Goal: Task Accomplishment & Management: Use online tool/utility

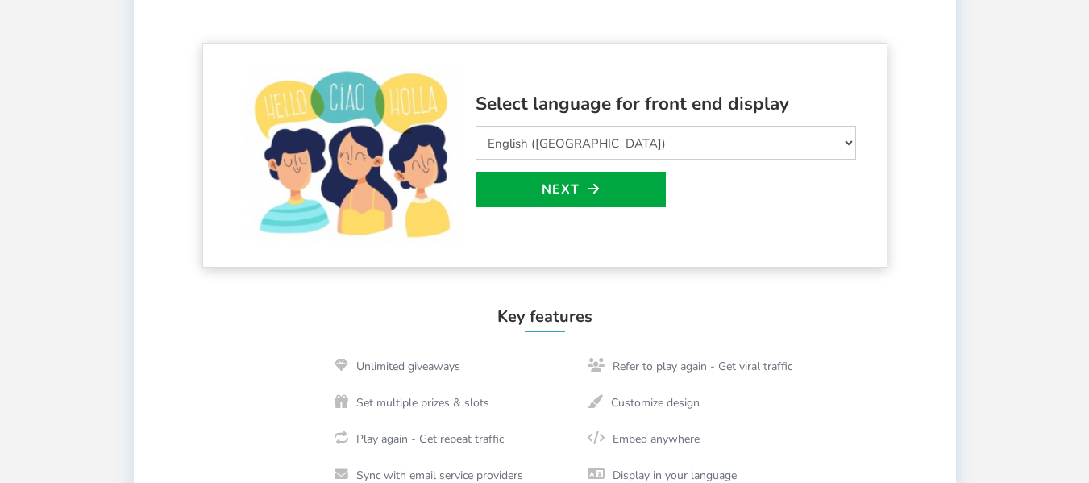
scroll to position [242, 0]
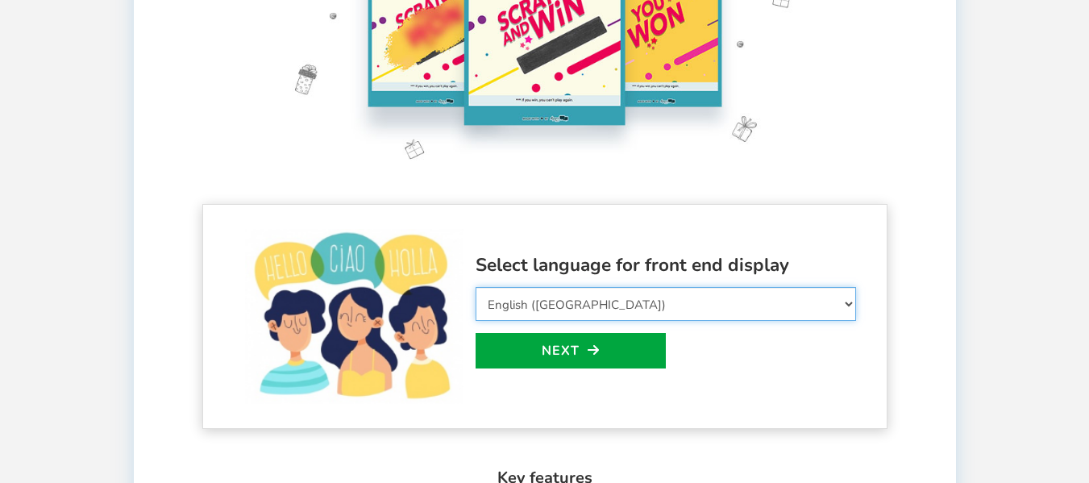
click at [783, 300] on body "Display on your website Scratch and WIN! ● ● ● ● ● ● For the best experience, v…" at bounding box center [544, 407] width 1089 height 1298
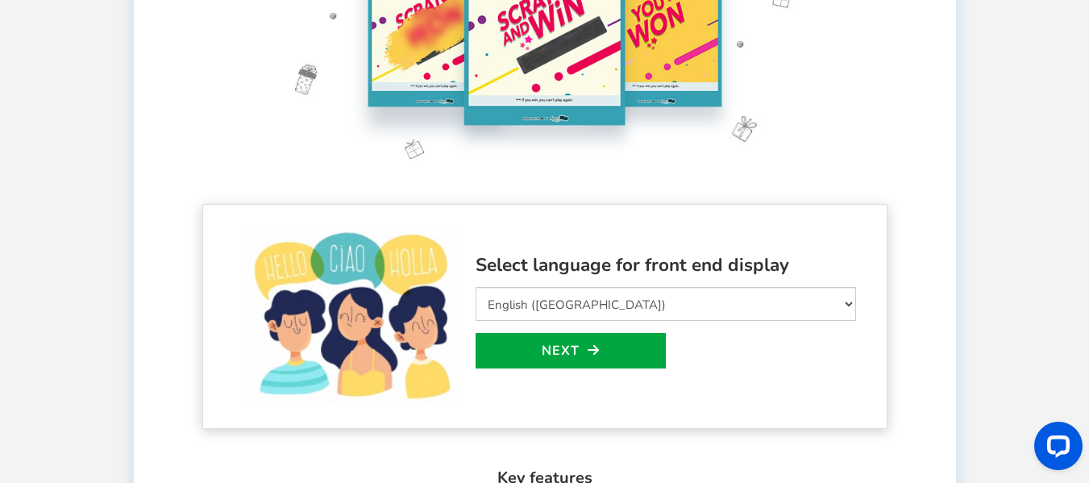
click at [718, 353] on div "Select language for front end display Select Language Afrikaans Arabic Azerbaij…" at bounding box center [666, 317] width 381 height 132
click at [603, 348] on link "Next" at bounding box center [571, 350] width 190 height 35
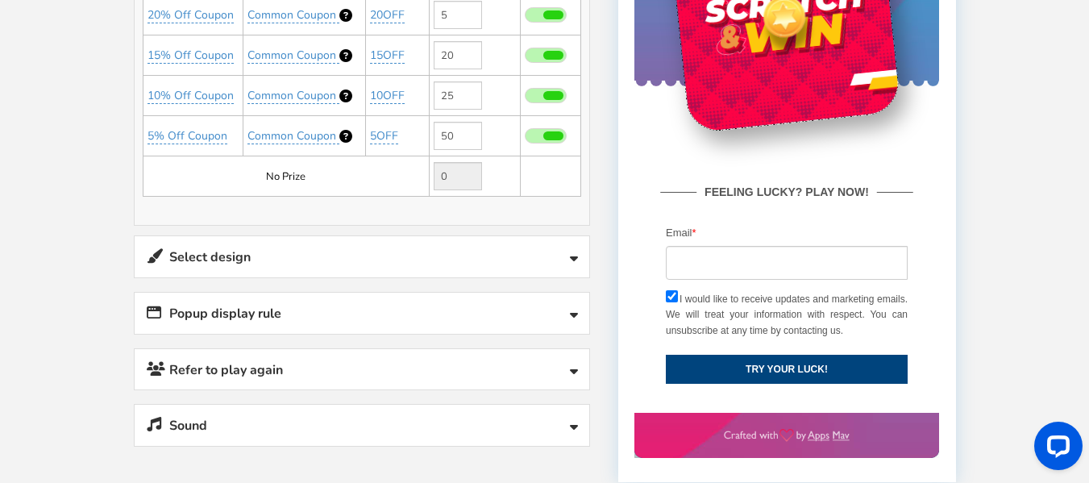
scroll to position [452, 0]
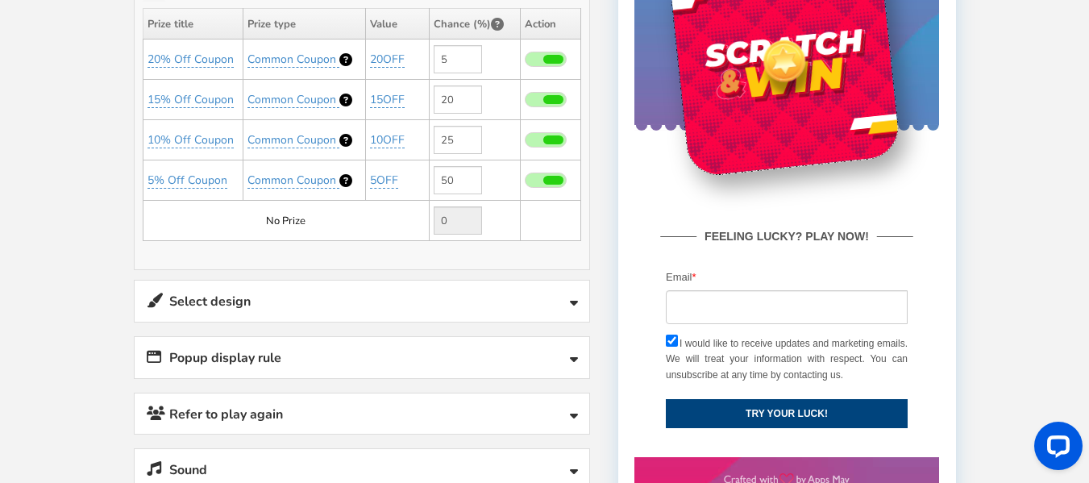
click at [580, 315] on link "Select design" at bounding box center [362, 301] width 455 height 41
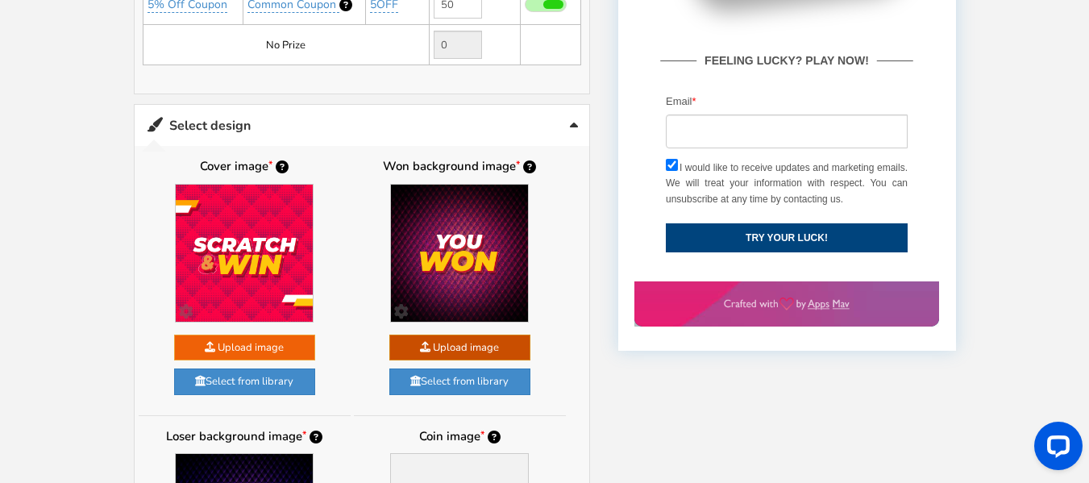
scroll to position [631, 0]
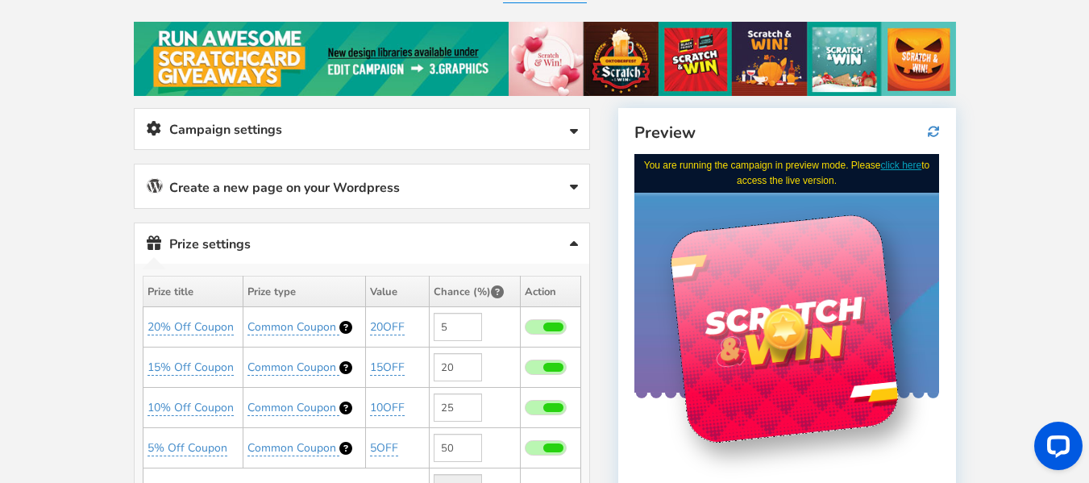
scroll to position [157, 0]
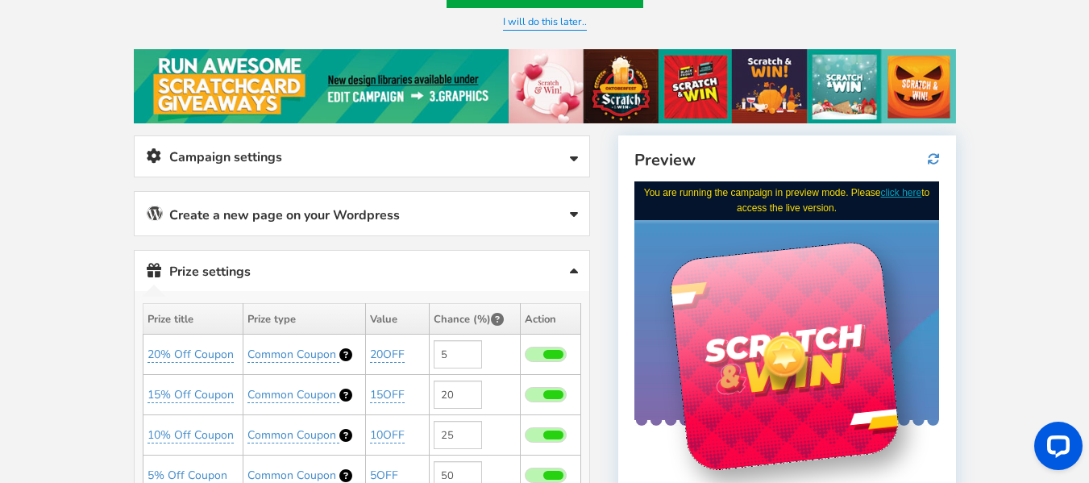
click at [814, 386] on div at bounding box center [784, 355] width 232 height 232
drag, startPoint x: 835, startPoint y: 296, endPoint x: 797, endPoint y: 314, distance: 42.2
click at [767, 332] on div at bounding box center [784, 355] width 232 height 232
drag, startPoint x: 798, startPoint y: 300, endPoint x: 829, endPoint y: 295, distance: 31.0
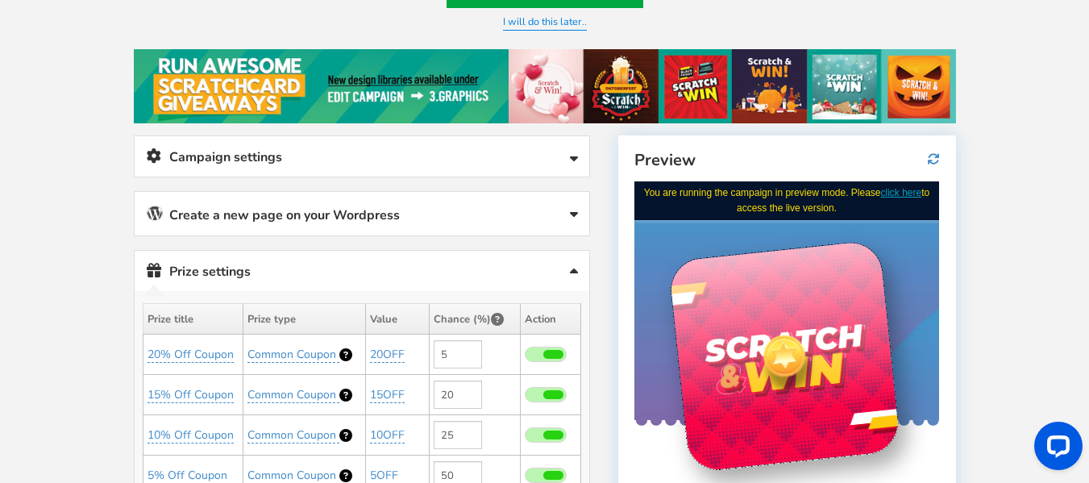
click at [831, 297] on div at bounding box center [784, 355] width 232 height 232
click at [805, 301] on div at bounding box center [784, 355] width 232 height 232
drag, startPoint x: 795, startPoint y: 307, endPoint x: 795, endPoint y: 332, distance: 25.0
click at [795, 331] on div at bounding box center [784, 355] width 232 height 232
click at [789, 343] on div at bounding box center [784, 355] width 56 height 56
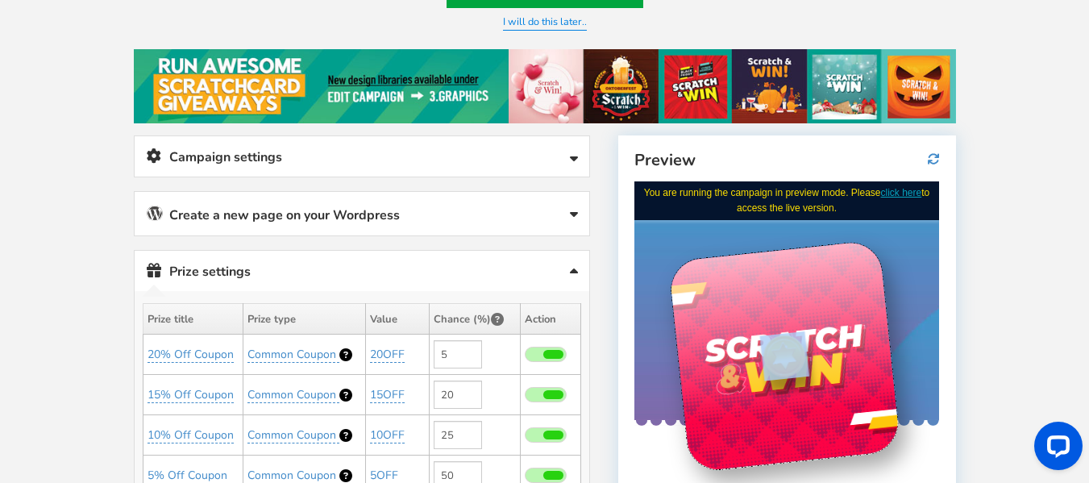
click at [789, 343] on div at bounding box center [784, 355] width 56 height 56
click at [740, 329] on div at bounding box center [784, 355] width 232 height 232
drag, startPoint x: 734, startPoint y: 314, endPoint x: 738, endPoint y: 303, distance: 11.0
click at [734, 313] on div at bounding box center [784, 355] width 232 height 232
drag, startPoint x: 738, startPoint y: 303, endPoint x: 850, endPoint y: 308, distance: 112.2
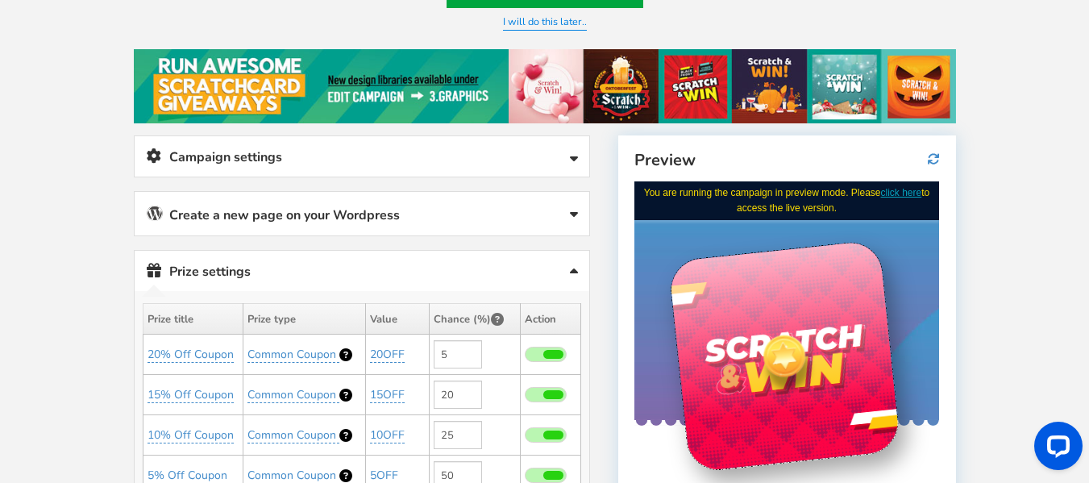
click at [751, 301] on div at bounding box center [784, 355] width 232 height 232
click at [851, 310] on div at bounding box center [784, 355] width 232 height 232
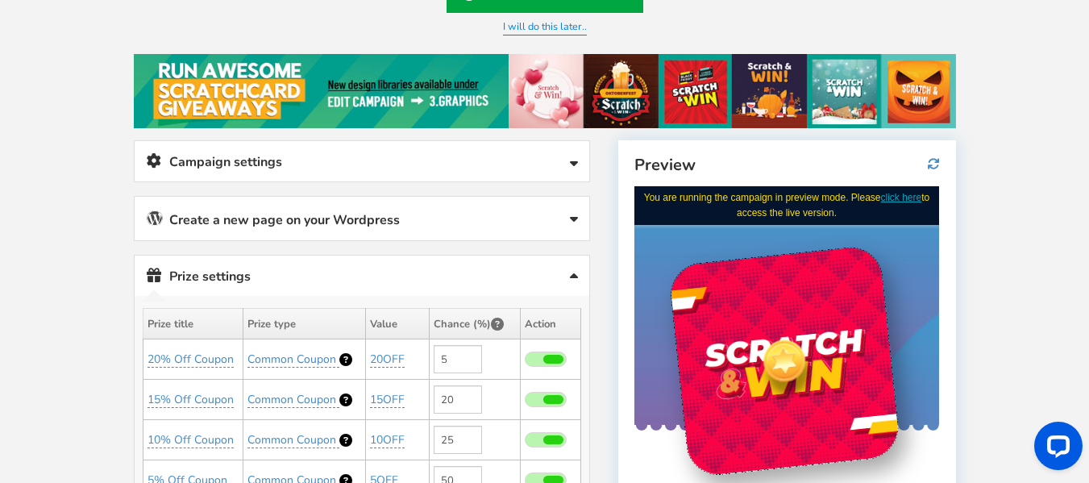
scroll to position [119, 0]
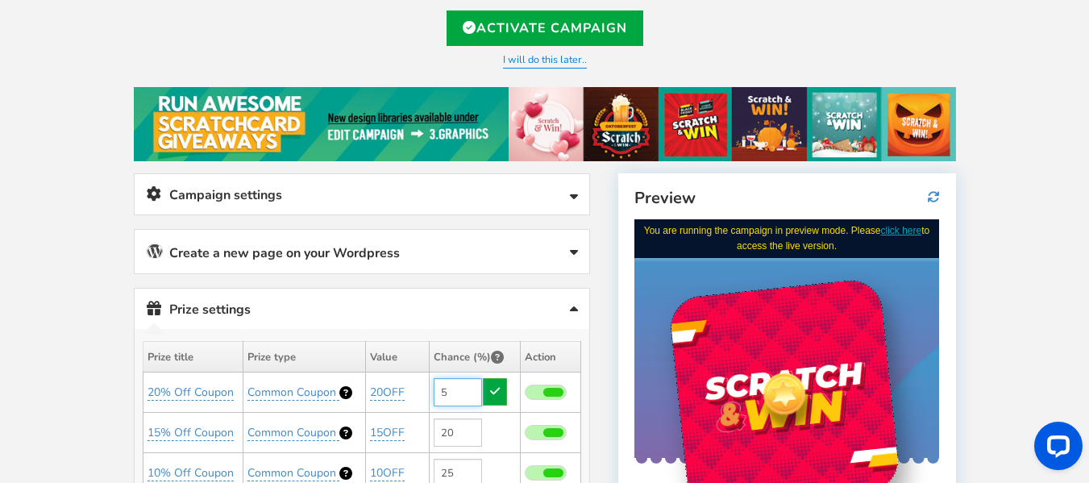
click at [460, 387] on input "5" at bounding box center [458, 392] width 48 height 28
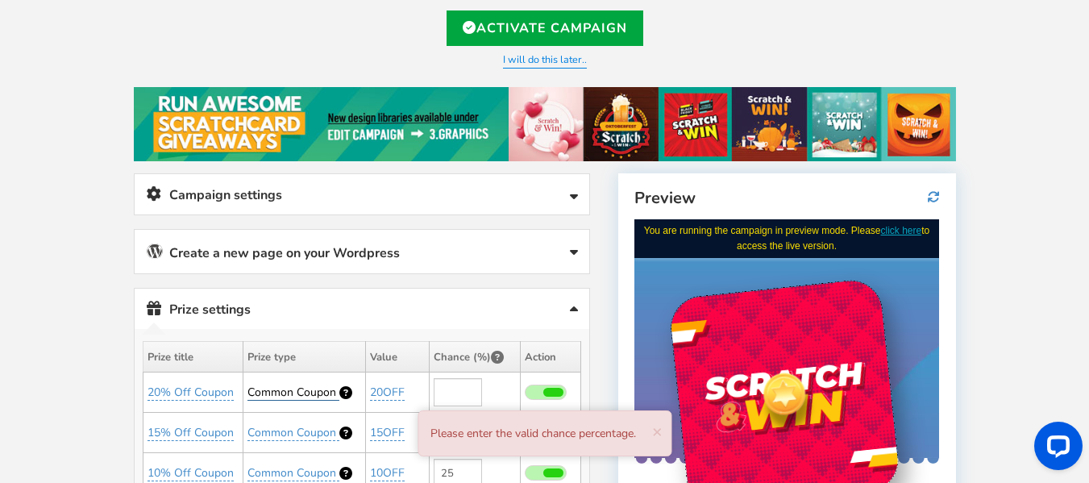
click at [335, 387] on link "Common Coupon" at bounding box center [294, 393] width 92 height 16
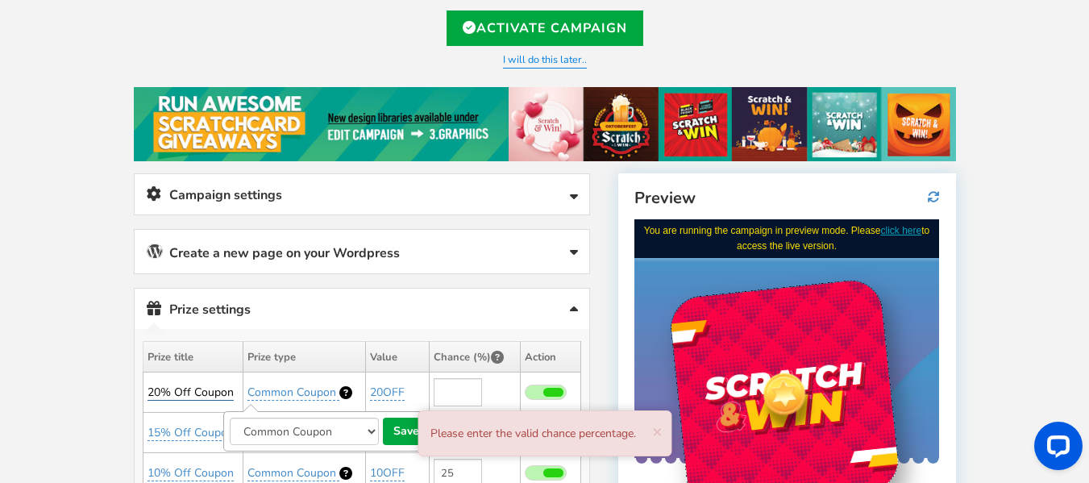
click at [219, 390] on link "20% Off Coupon" at bounding box center [191, 393] width 86 height 16
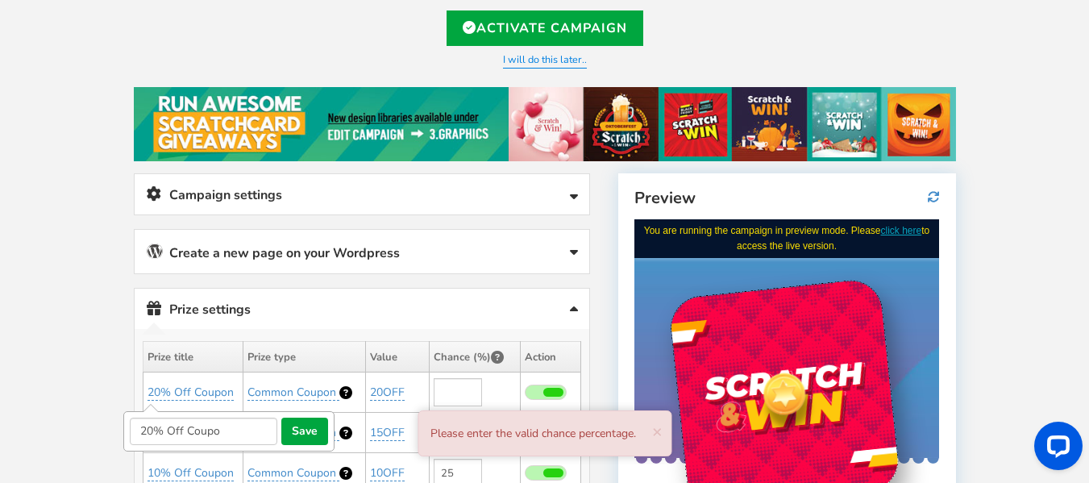
type input "20% Off Coupo"
click at [570, 250] on icon at bounding box center [574, 253] width 8 height 13
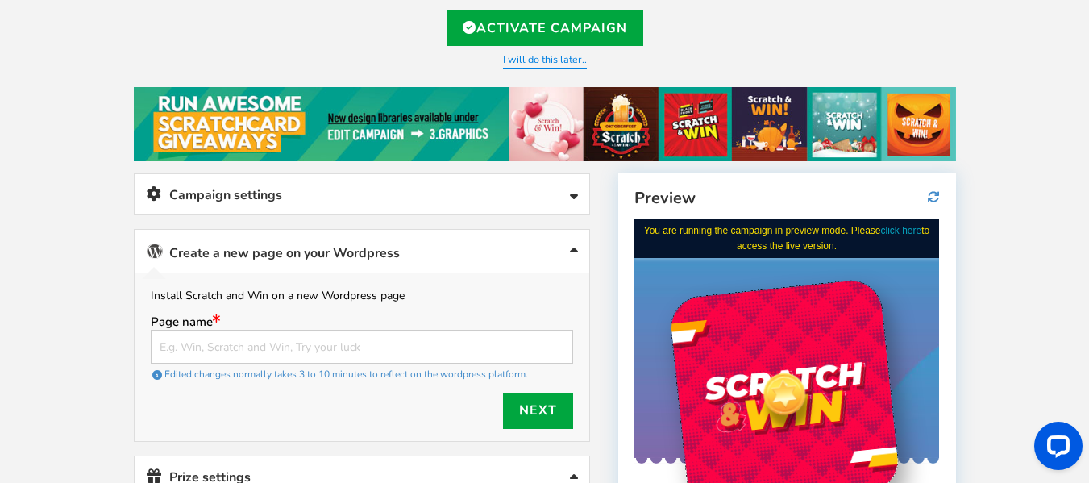
click at [570, 250] on icon at bounding box center [574, 253] width 8 height 13
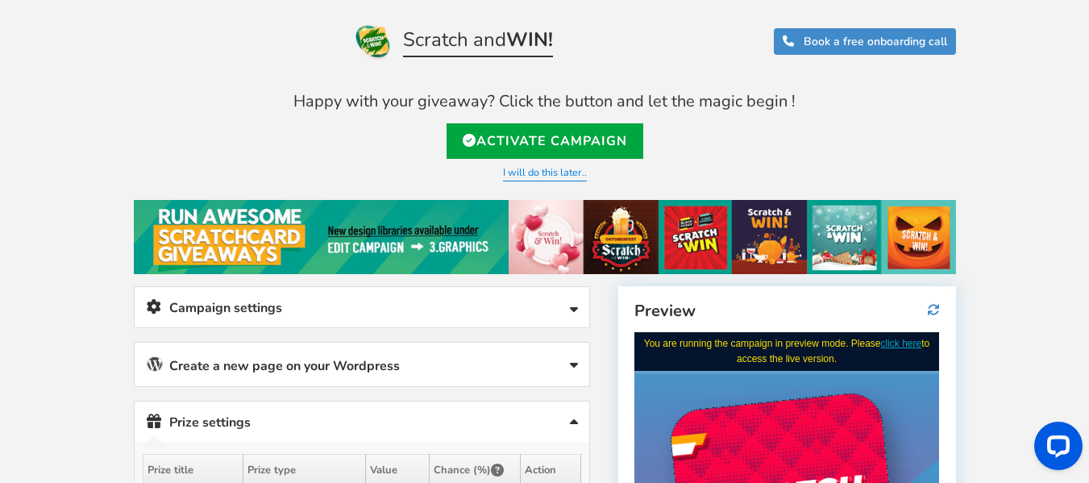
scroll to position [0, 0]
